Goal: Transaction & Acquisition: Purchase product/service

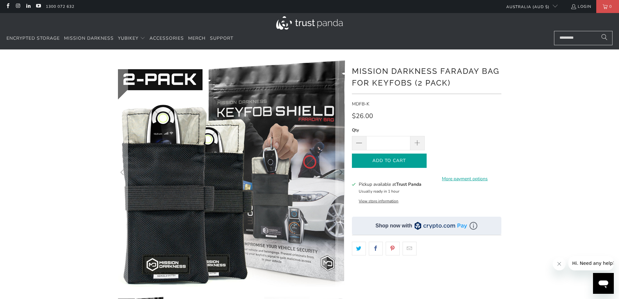
click at [379, 161] on span "Add to Cart" at bounding box center [389, 161] width 61 height 6
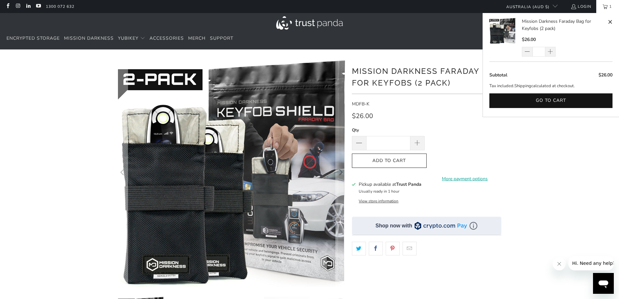
click at [531, 28] on link "Mission Darkness Faraday Bag for Keyfobs (2 pack)" at bounding box center [564, 25] width 84 height 15
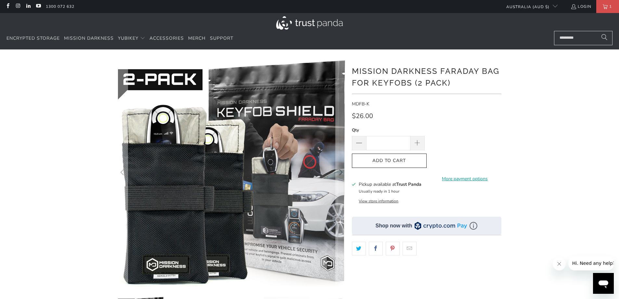
click at [430, 159] on shop-pay-wallet-button at bounding box center [429, 157] width 1 height 6
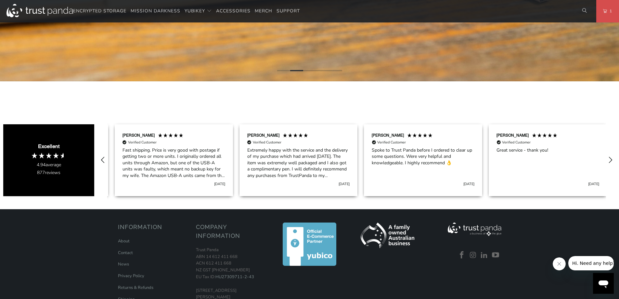
scroll to position [0, 125]
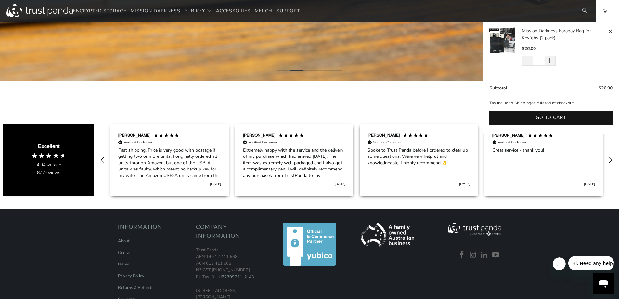
click at [610, 10] on span "1" at bounding box center [609, 10] width 5 height 7
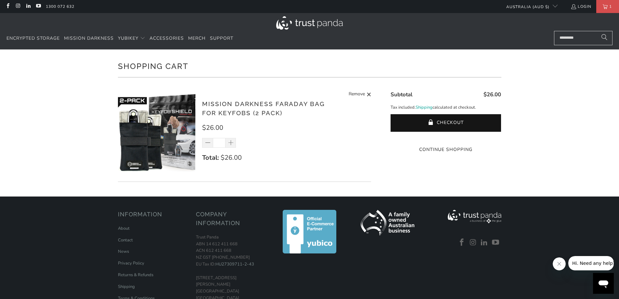
click at [446, 140] on shopify-google-pay-button at bounding box center [446, 137] width 1 height 6
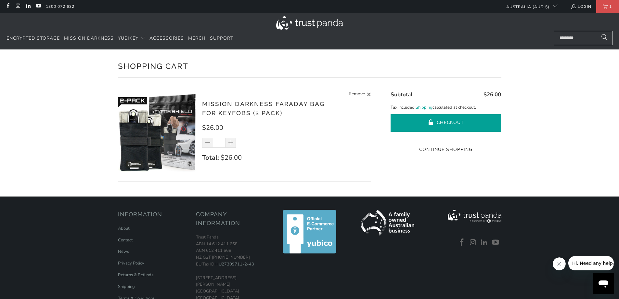
click at [447, 122] on button "Checkout" at bounding box center [446, 123] width 110 height 18
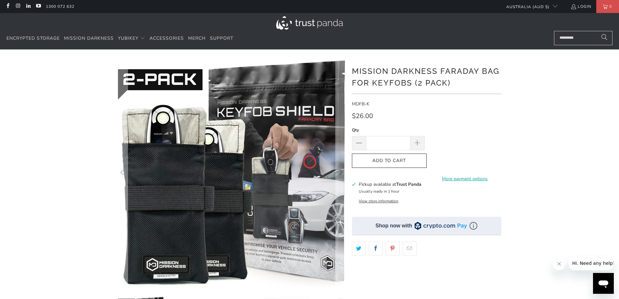
click at [390, 199] on button "View store information" at bounding box center [379, 200] width 40 height 5
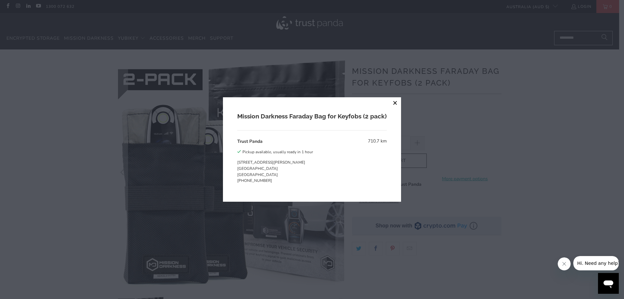
click at [392, 101] on button "close" at bounding box center [395, 103] width 12 height 12
